Goal: Task Accomplishment & Management: Manage account settings

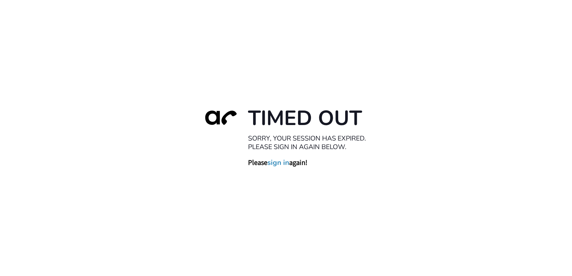
click at [117, 198] on div "Timed Out Sorry, your session has expired. Please sign in again below. Please s…" at bounding box center [286, 138] width 572 height 276
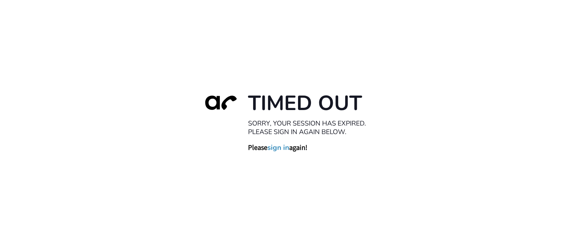
click at [96, 164] on div "Timed Out Sorry, your session has expired. Please sign in again below. Please s…" at bounding box center [286, 123] width 572 height 246
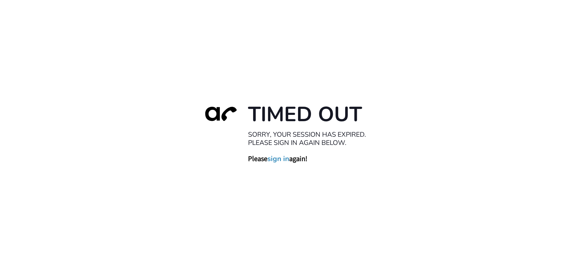
click at [279, 159] on link "sign in" at bounding box center [278, 158] width 22 height 9
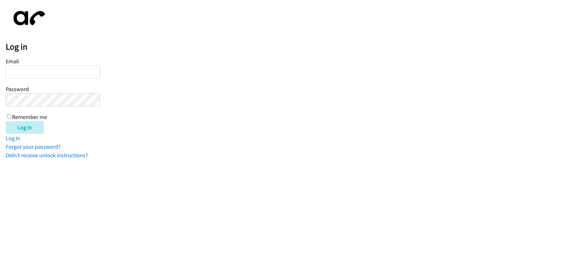
click at [26, 69] on input "Email" at bounding box center [53, 72] width 94 height 13
paste input "[EMAIL_ADDRESS][DOMAIN_NAME]"
type input "[EMAIL_ADDRESS][DOMAIN_NAME]"
click at [6, 121] on input "Log in" at bounding box center [25, 127] width 38 height 13
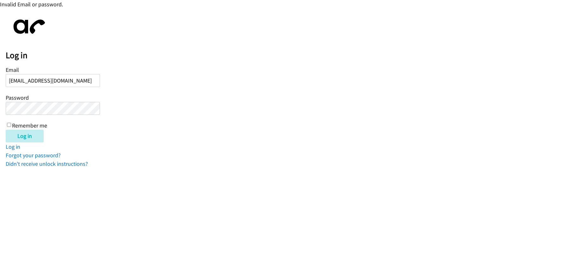
click at [6, 130] on input "Log in" at bounding box center [25, 136] width 38 height 13
